Goal: Task Accomplishment & Management: Complete application form

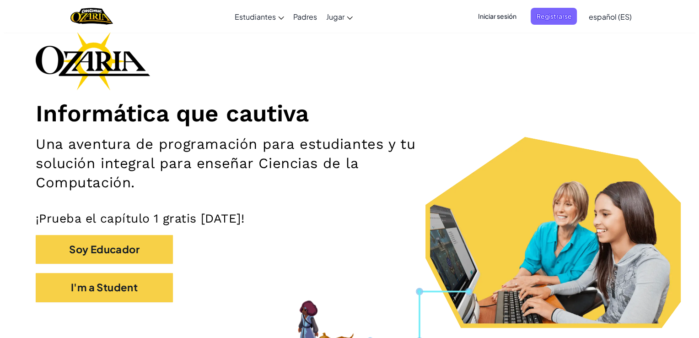
scroll to position [55, 0]
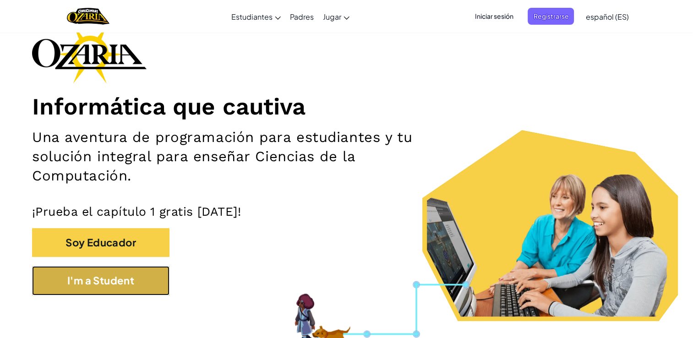
click at [76, 279] on button "I'm a Student" at bounding box center [100, 280] width 137 height 29
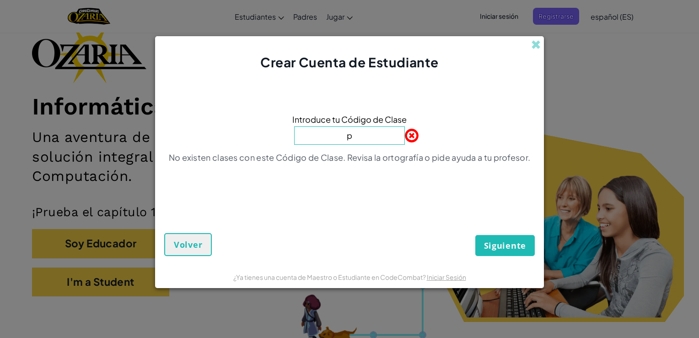
type input "PaintKeyGame"
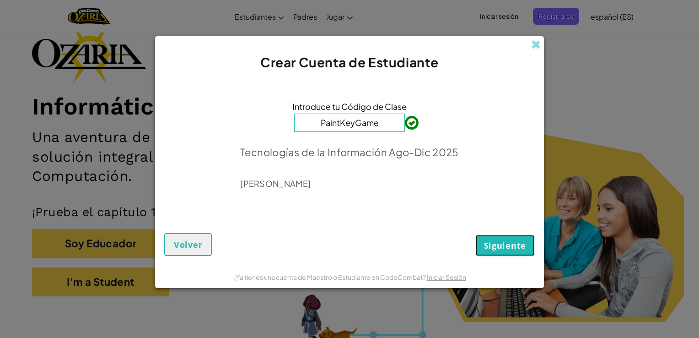
click at [511, 252] on button "Siguiente" at bounding box center [506, 245] width 60 height 21
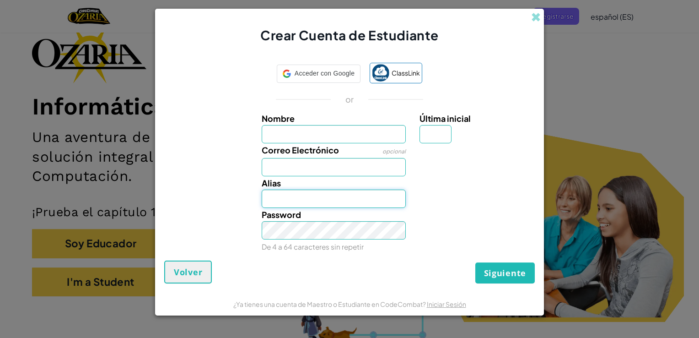
type input "[EMAIL_ADDRESS][DOMAIN_NAME]"
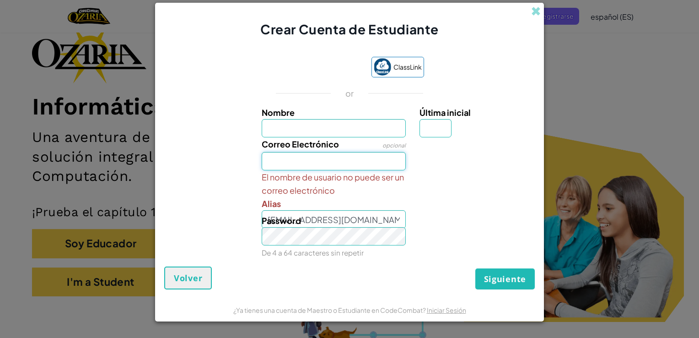
click at [331, 160] on input "Correo Electrónico" at bounding box center [334, 161] width 145 height 18
type input "[EMAIL_ADDRESS][DOMAIN_NAME]"
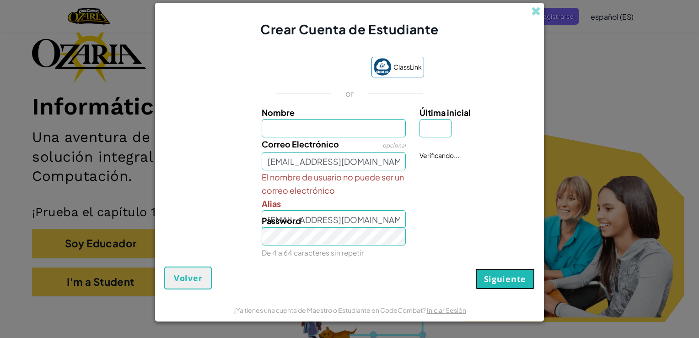
click at [512, 286] on button "Siguiente" at bounding box center [506, 278] width 60 height 21
click at [511, 281] on span "Siguiente" at bounding box center [505, 278] width 42 height 11
click at [443, 163] on link "Iniciar Sesión" at bounding box center [453, 164] width 39 height 8
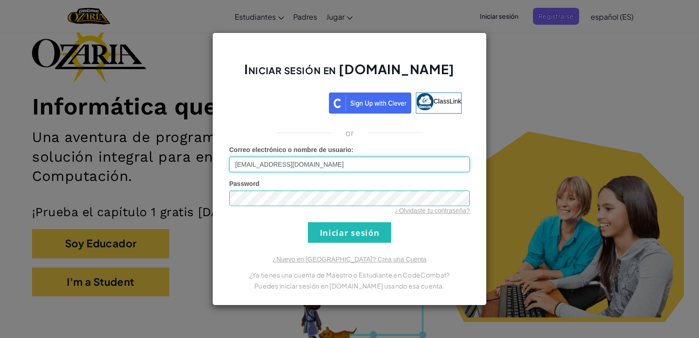
click at [379, 166] on input "[EMAIL_ADDRESS][DOMAIN_NAME]" at bounding box center [349, 165] width 241 height 16
click at [419, 244] on div "Iniciar sesión en [DOMAIN_NAME] ClassLink or Error desconocido. Correo electrón…" at bounding box center [349, 169] width 275 height 273
click at [356, 235] on input "Iniciar sesión" at bounding box center [349, 232] width 83 height 21
